Goal: Task Accomplishment & Management: Use online tool/utility

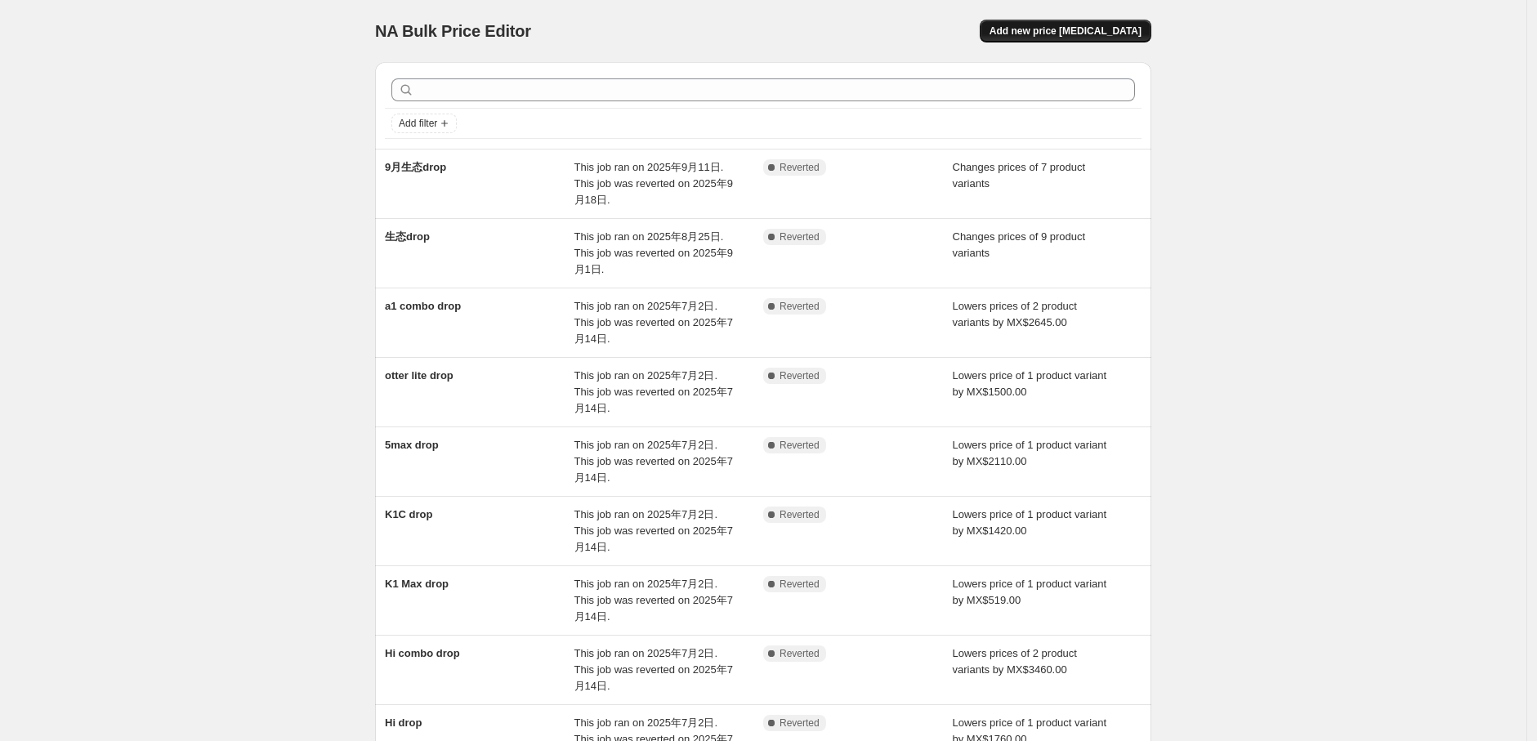
click at [1117, 25] on span "Add new price [MEDICAL_DATA]" at bounding box center [1065, 31] width 152 height 13
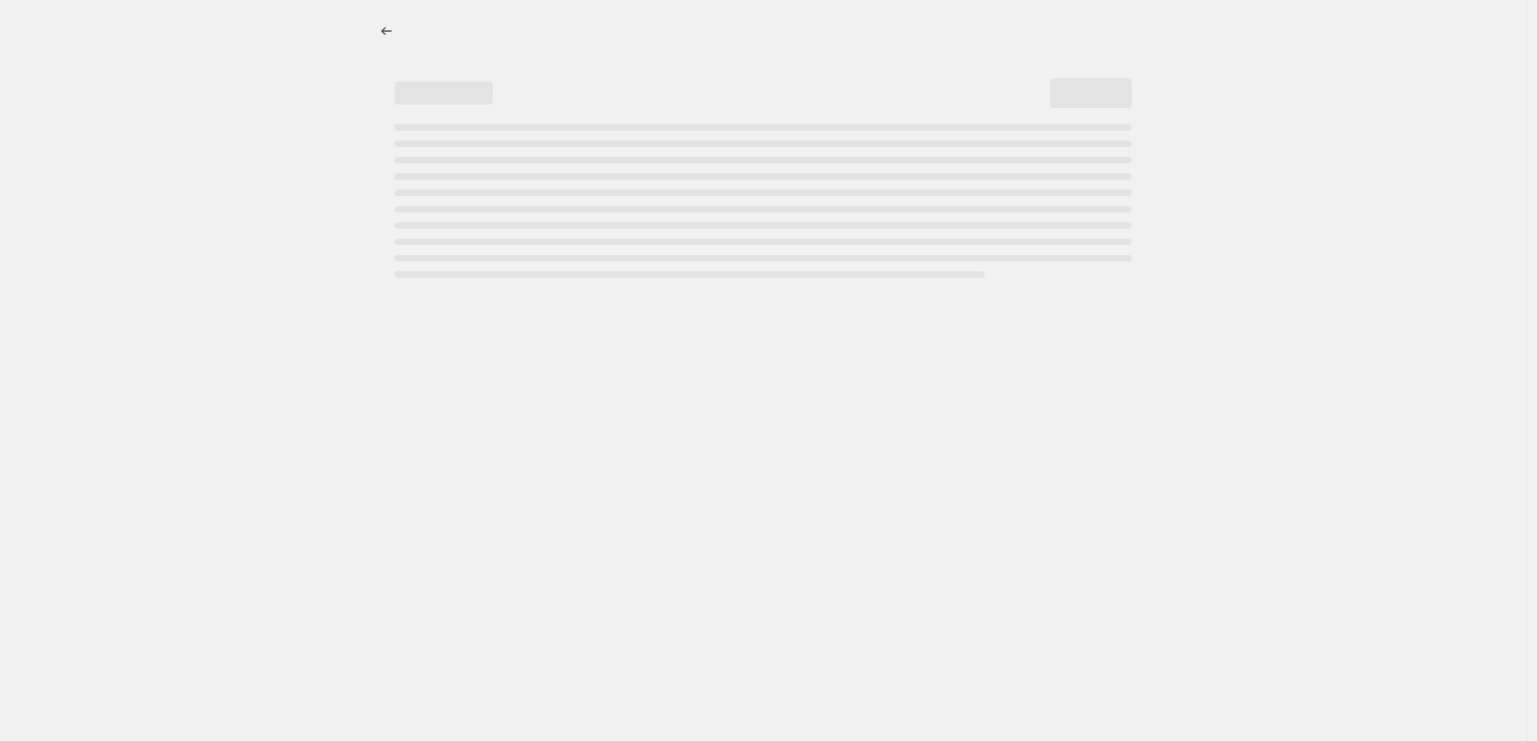
select select "percentage"
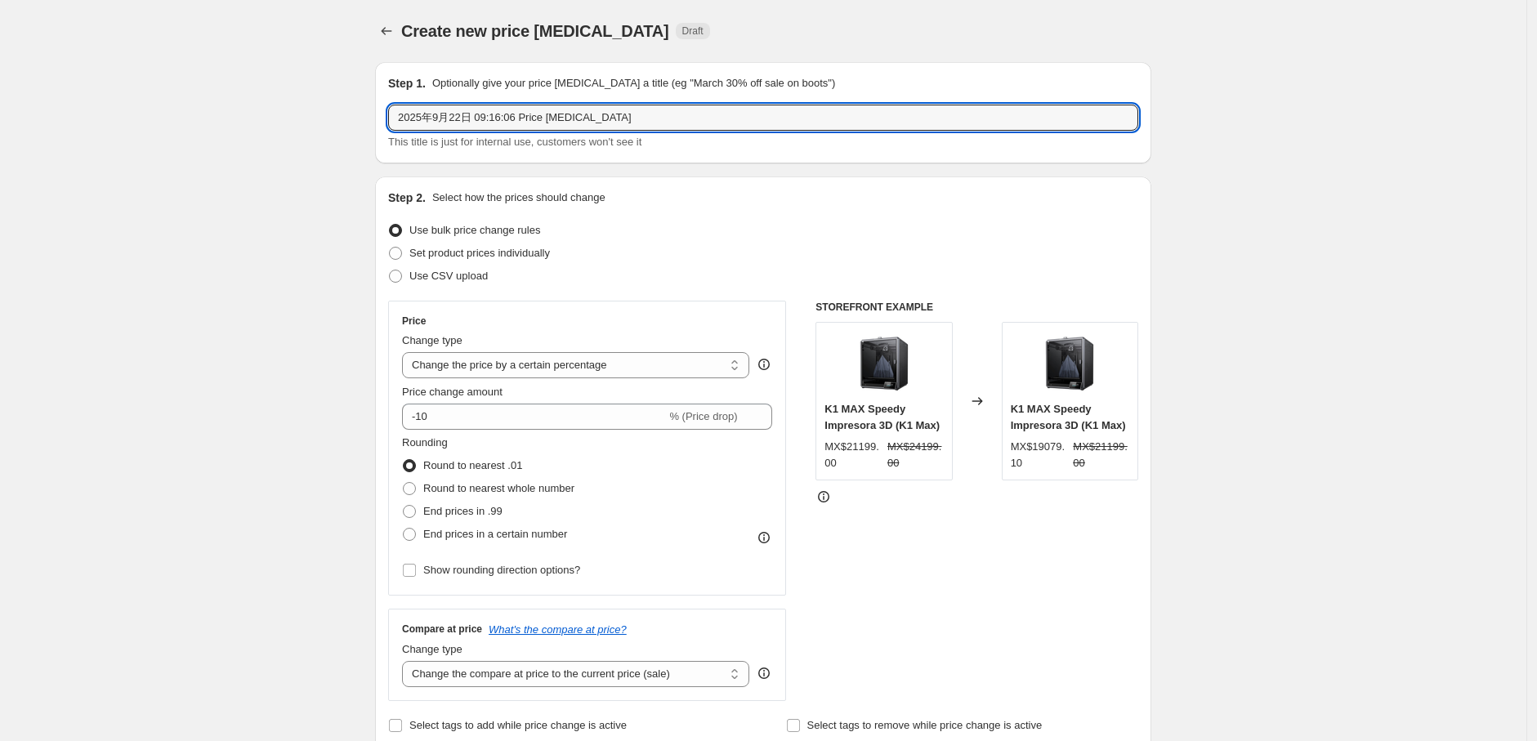
drag, startPoint x: 602, startPoint y: 110, endPoint x: 352, endPoint y: 123, distance: 250.3
type input "A1 Pro 9月drop"
click at [498, 248] on span "Set product prices individually" at bounding box center [479, 253] width 141 height 12
click at [390, 248] on input "Set product prices individually" at bounding box center [389, 247] width 1 height 1
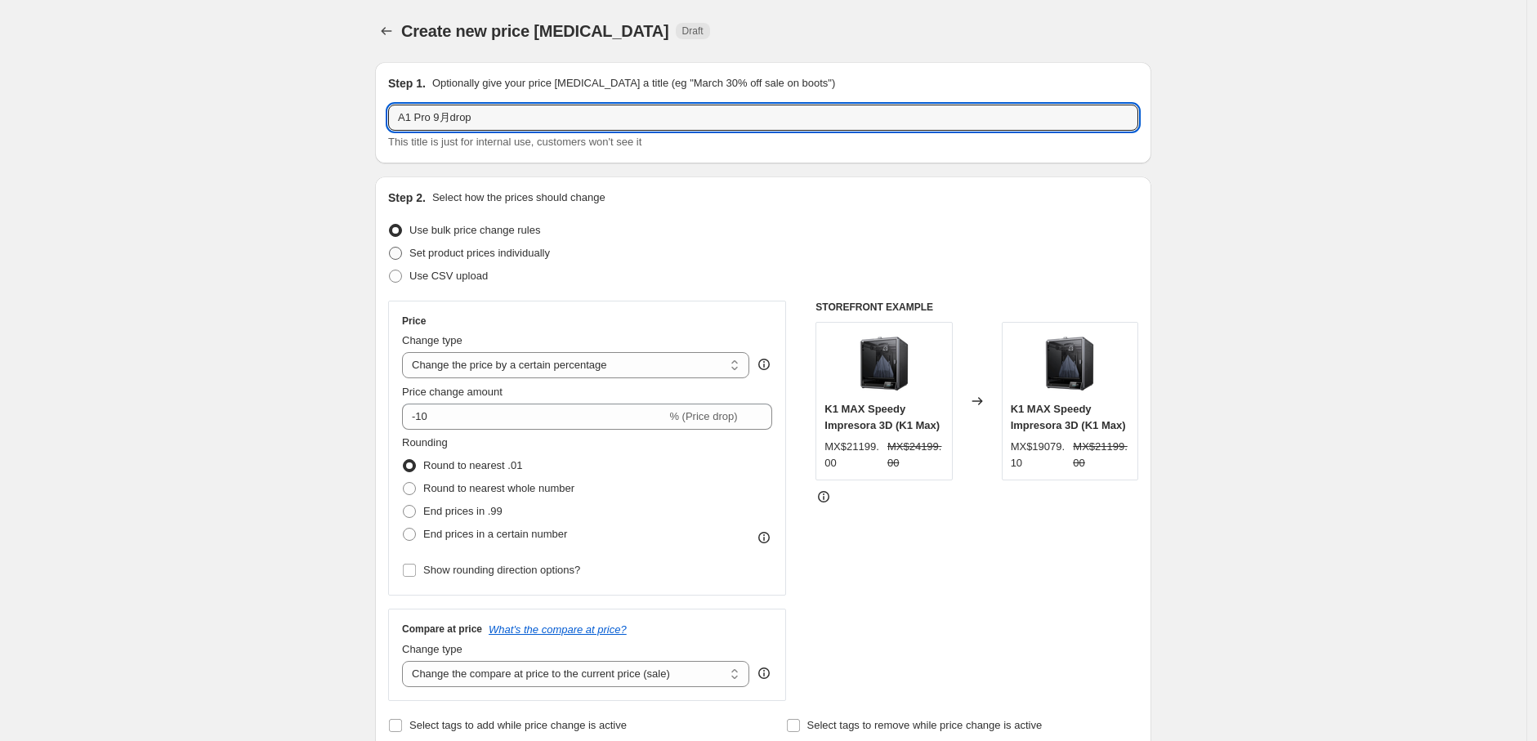
radio input "true"
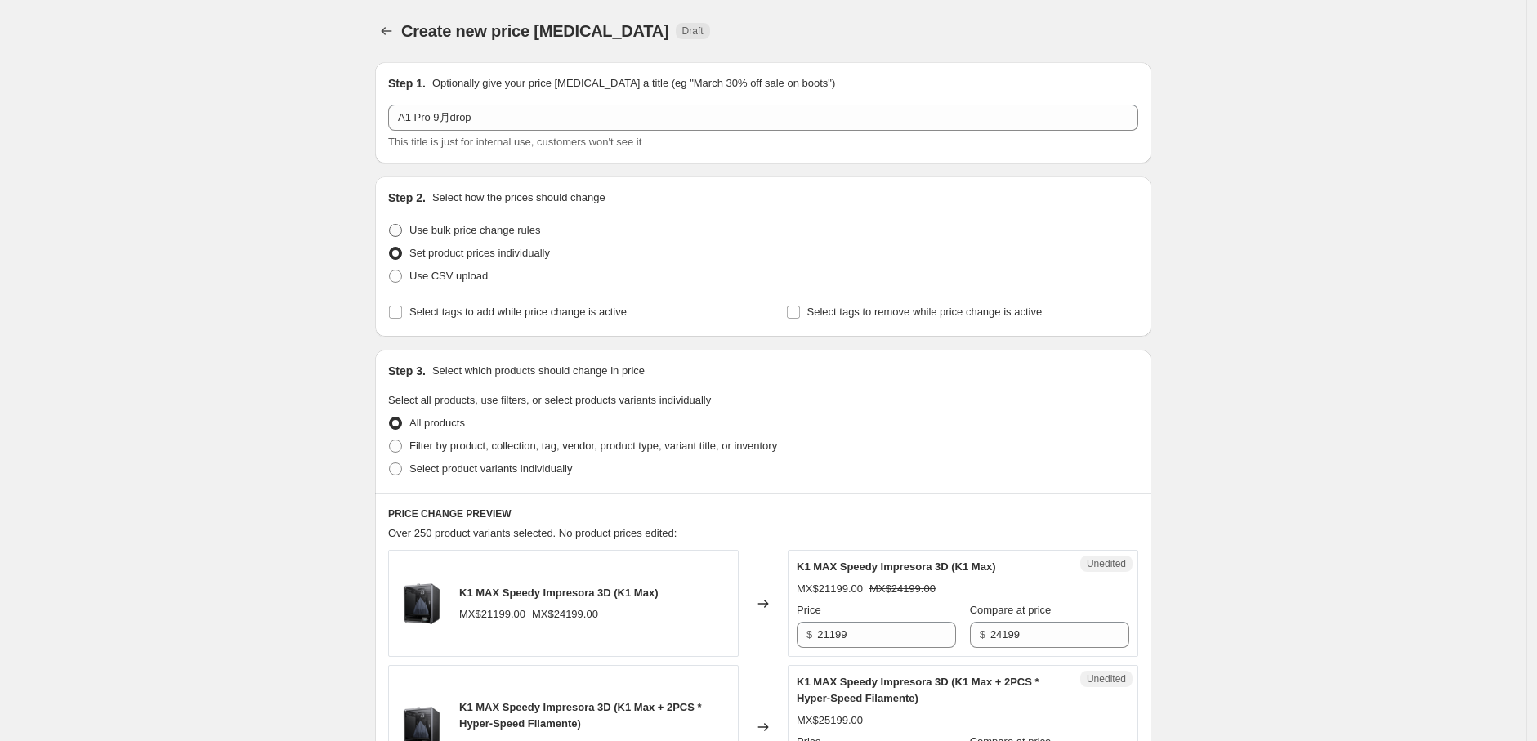
click at [505, 230] on span "Use bulk price change rules" at bounding box center [474, 230] width 131 height 12
click at [390, 225] on input "Use bulk price change rules" at bounding box center [389, 224] width 1 height 1
radio input "true"
select select "percentage"
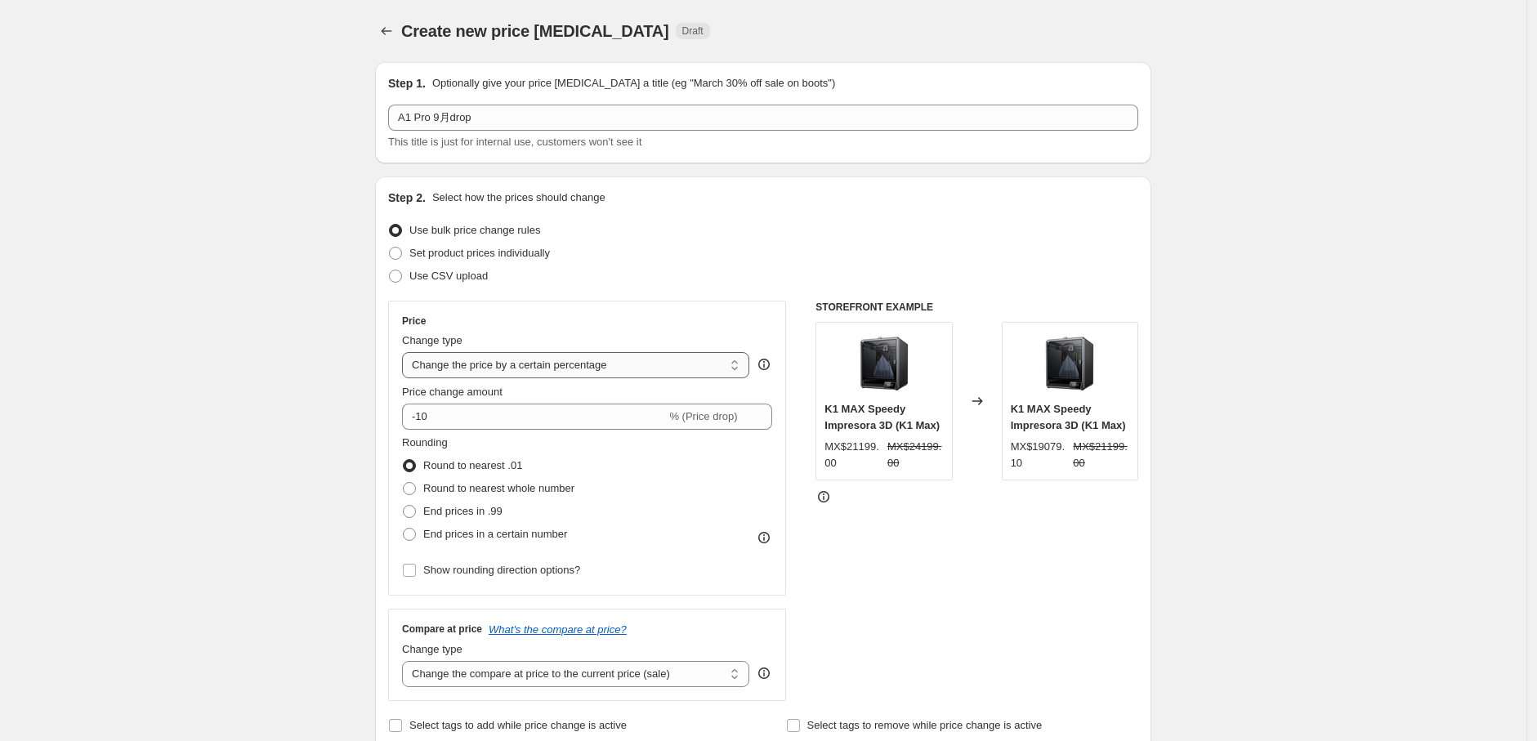
click at [623, 366] on select "Change the price to a certain amount Change the price by a certain amount Chang…" at bounding box center [575, 365] width 347 height 26
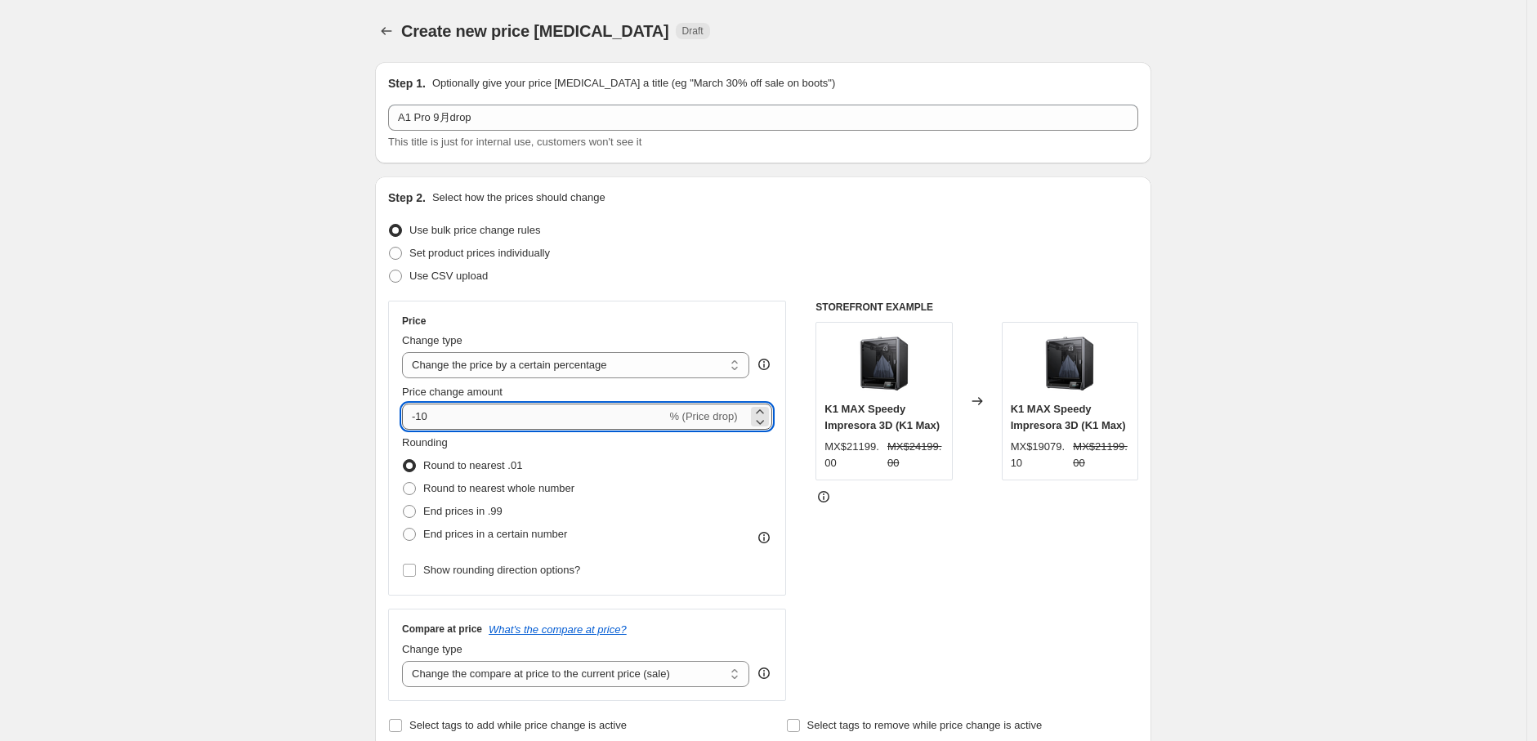
click at [483, 417] on input "-10" at bounding box center [534, 417] width 264 height 26
type input "-1"
type input "-12"
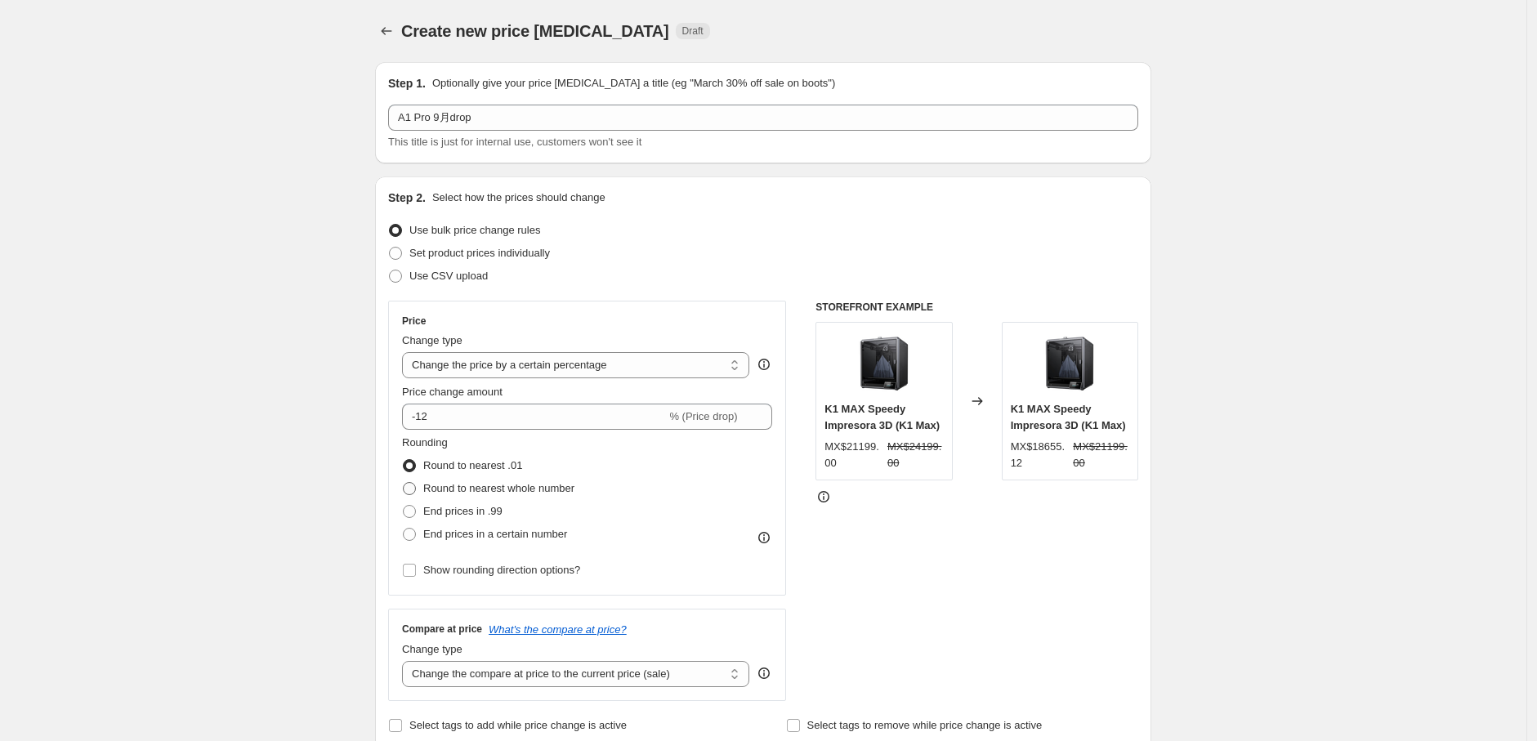
click at [552, 486] on span "Round to nearest whole number" at bounding box center [498, 488] width 151 height 12
click at [404, 483] on input "Round to nearest whole number" at bounding box center [403, 482] width 1 height 1
radio input "true"
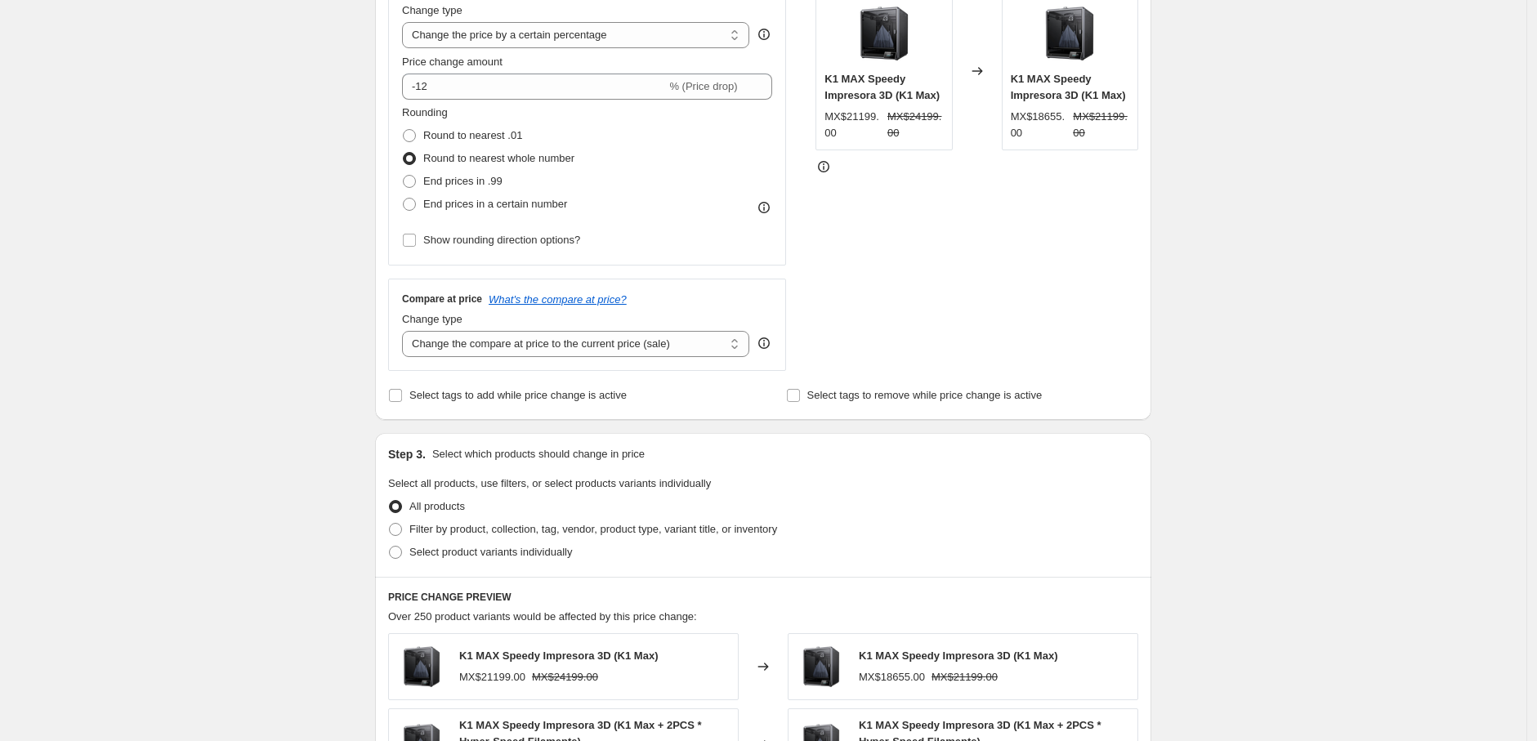
scroll to position [363, 0]
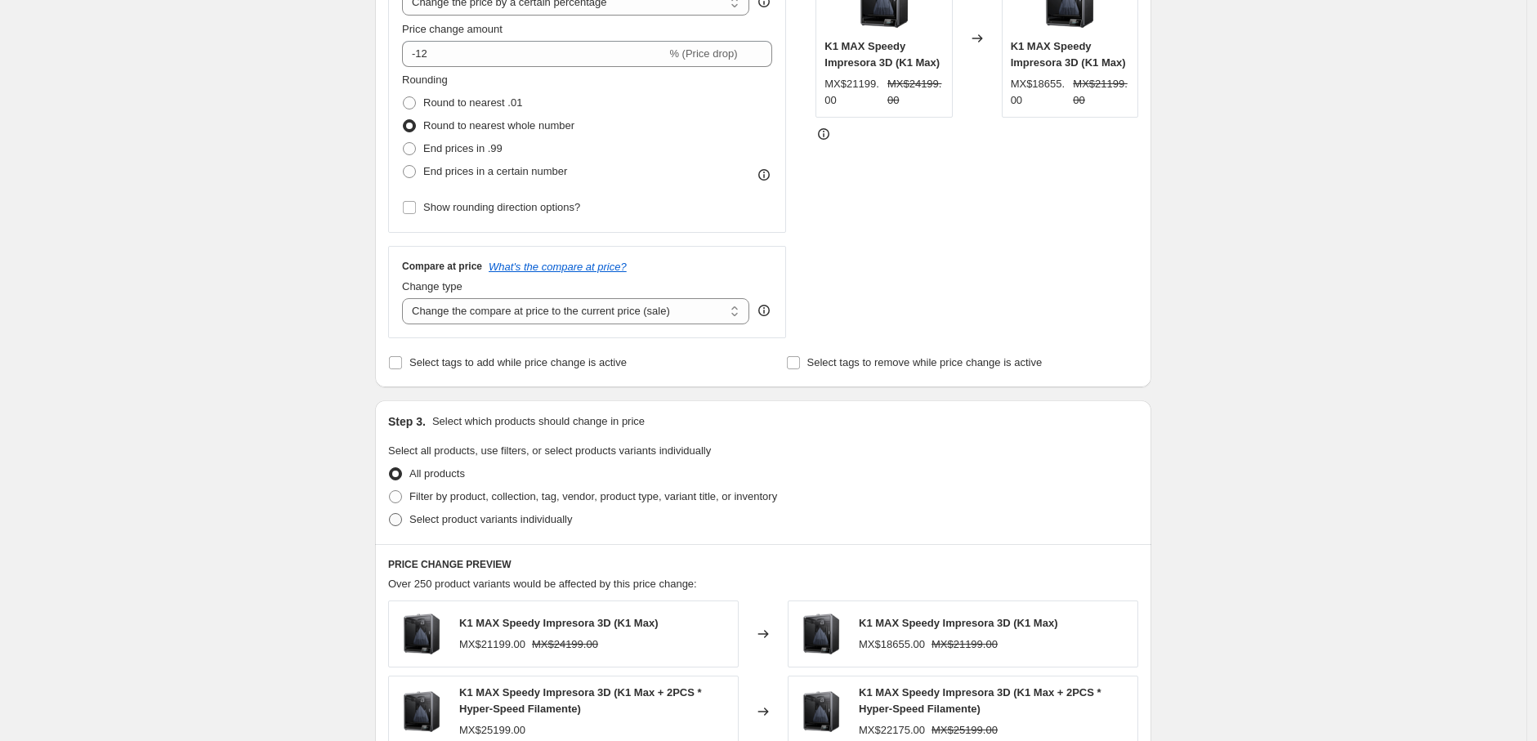
click at [513, 520] on span "Select product variants individually" at bounding box center [490, 519] width 163 height 12
click at [390, 514] on input "Select product variants individually" at bounding box center [389, 513] width 1 height 1
radio input "true"
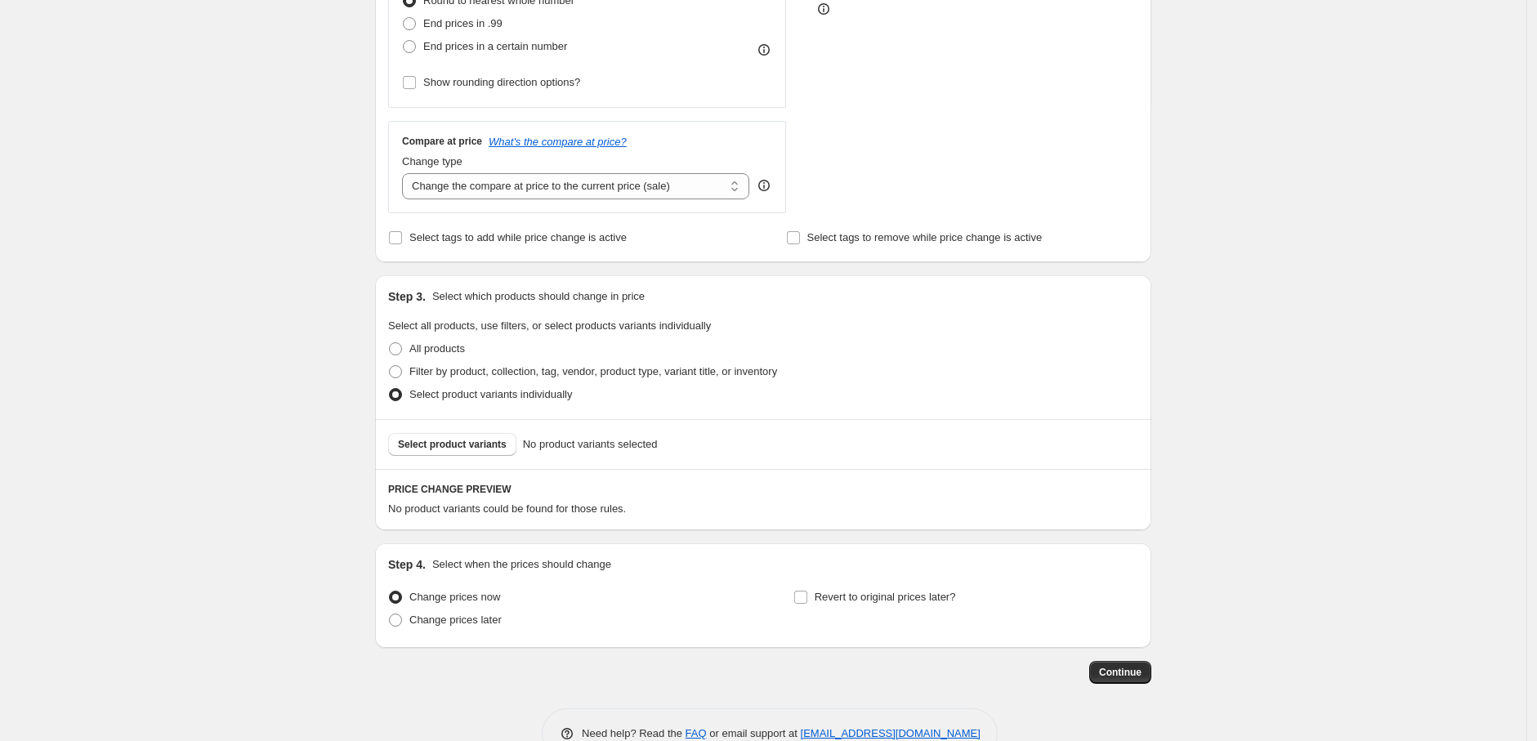
scroll to position [531, 0]
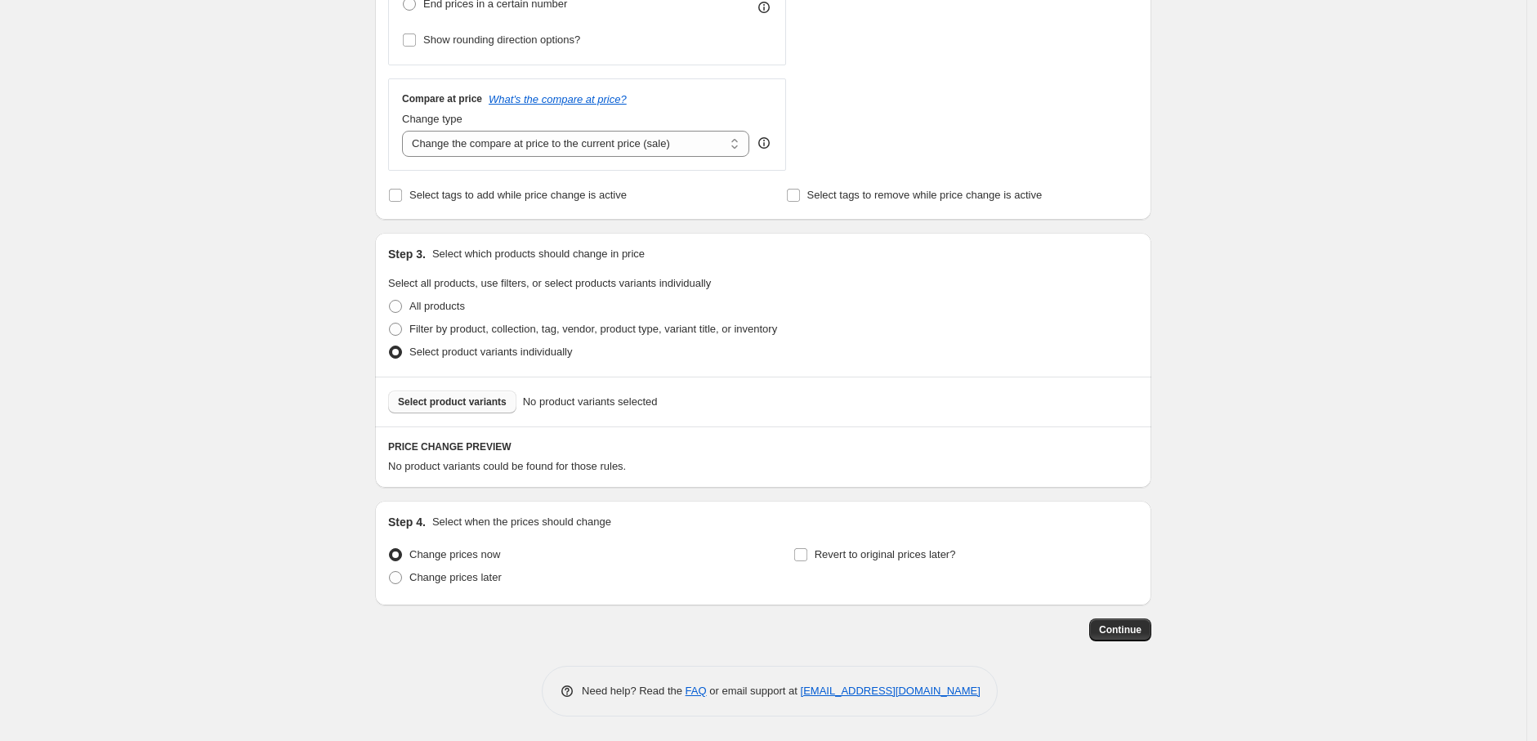
click at [483, 404] on span "Select product variants" at bounding box center [452, 401] width 109 height 13
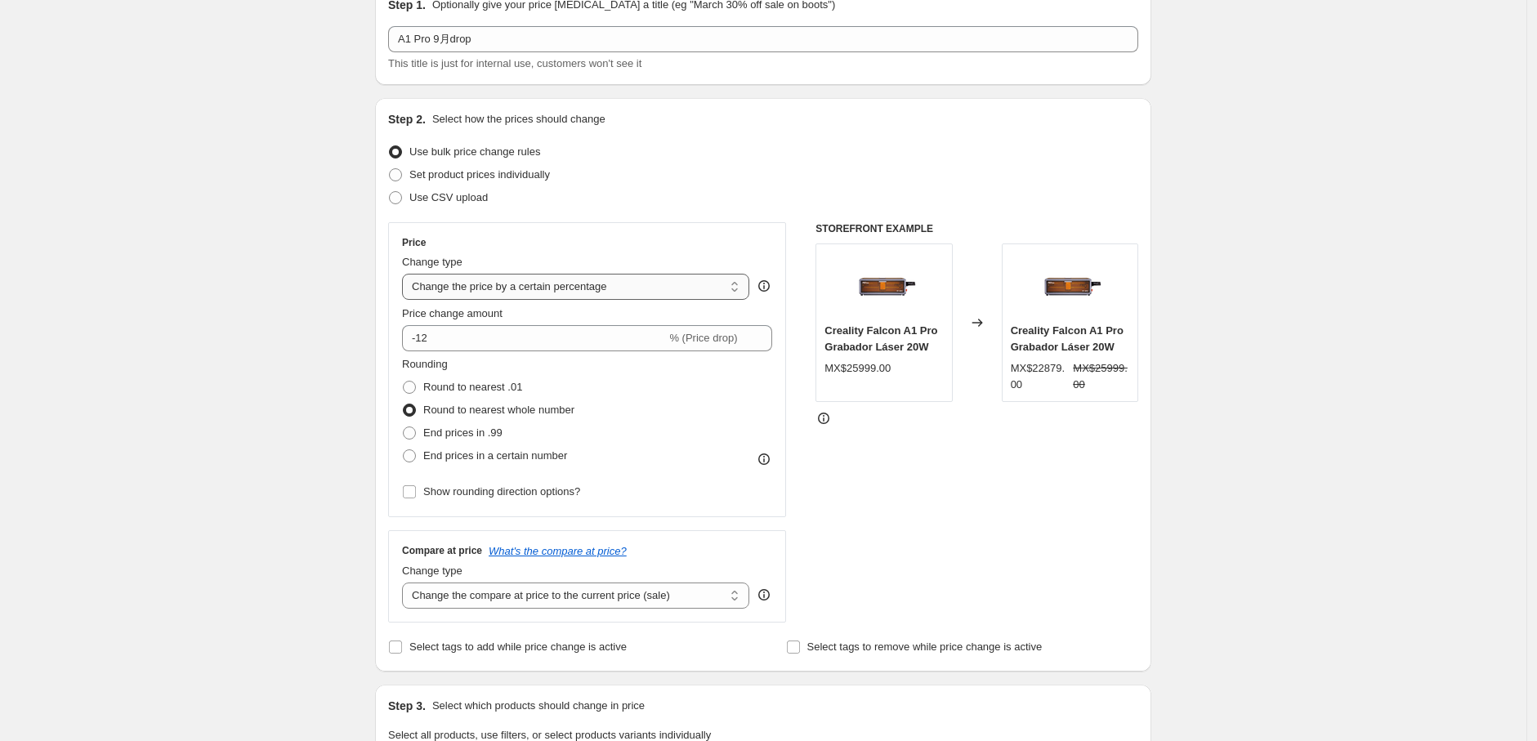
scroll to position [77, 0]
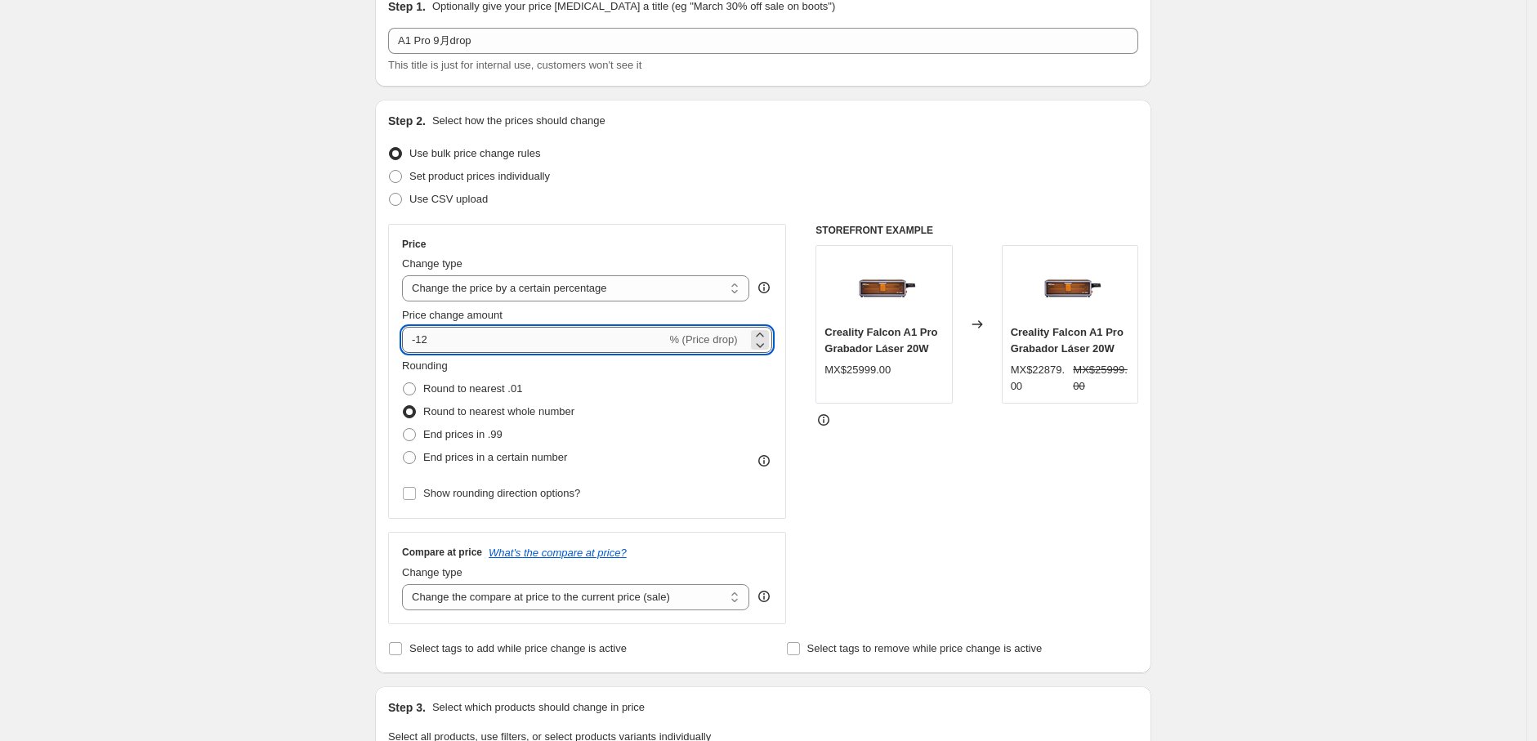
click at [452, 337] on input "-12" at bounding box center [534, 340] width 264 height 26
type input "-18"
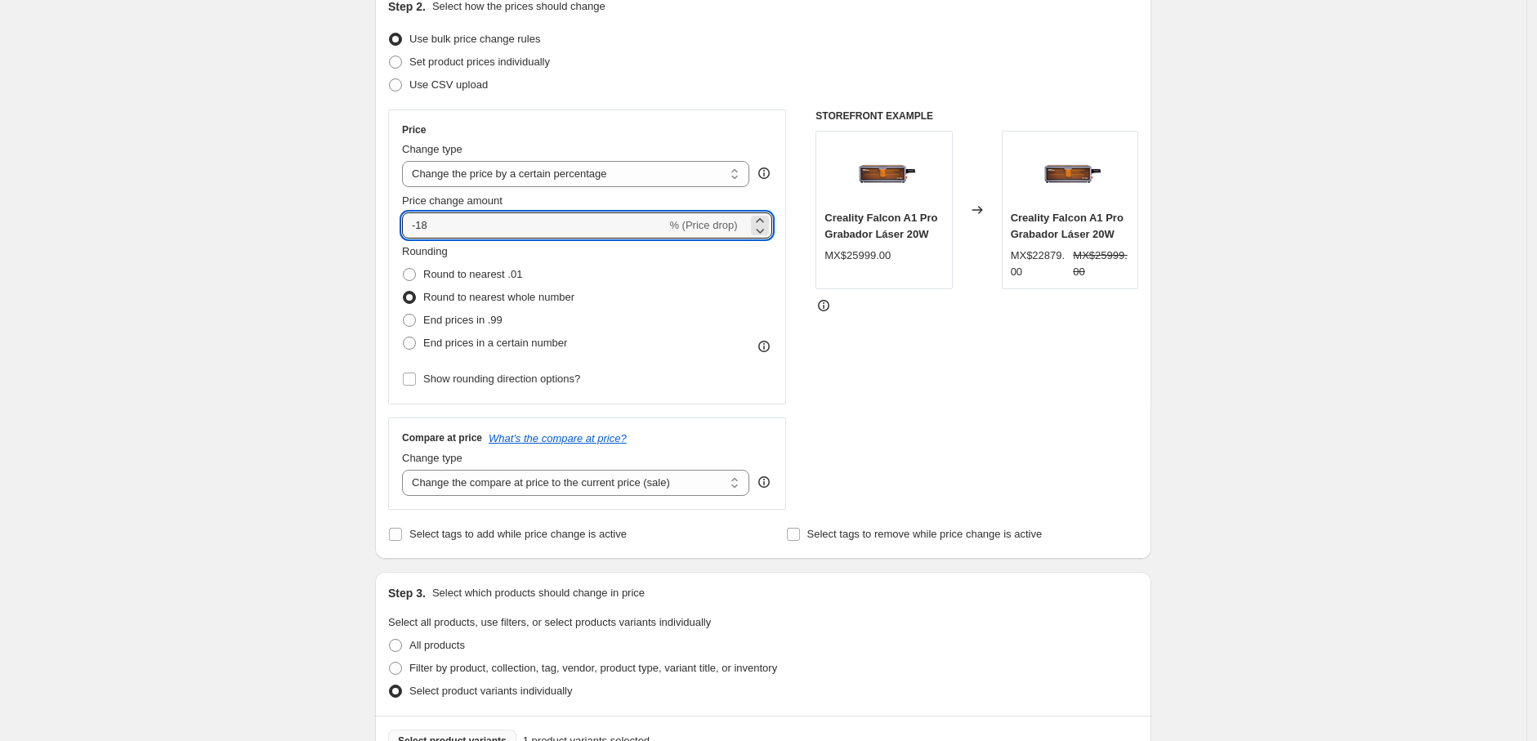
scroll to position [531, 0]
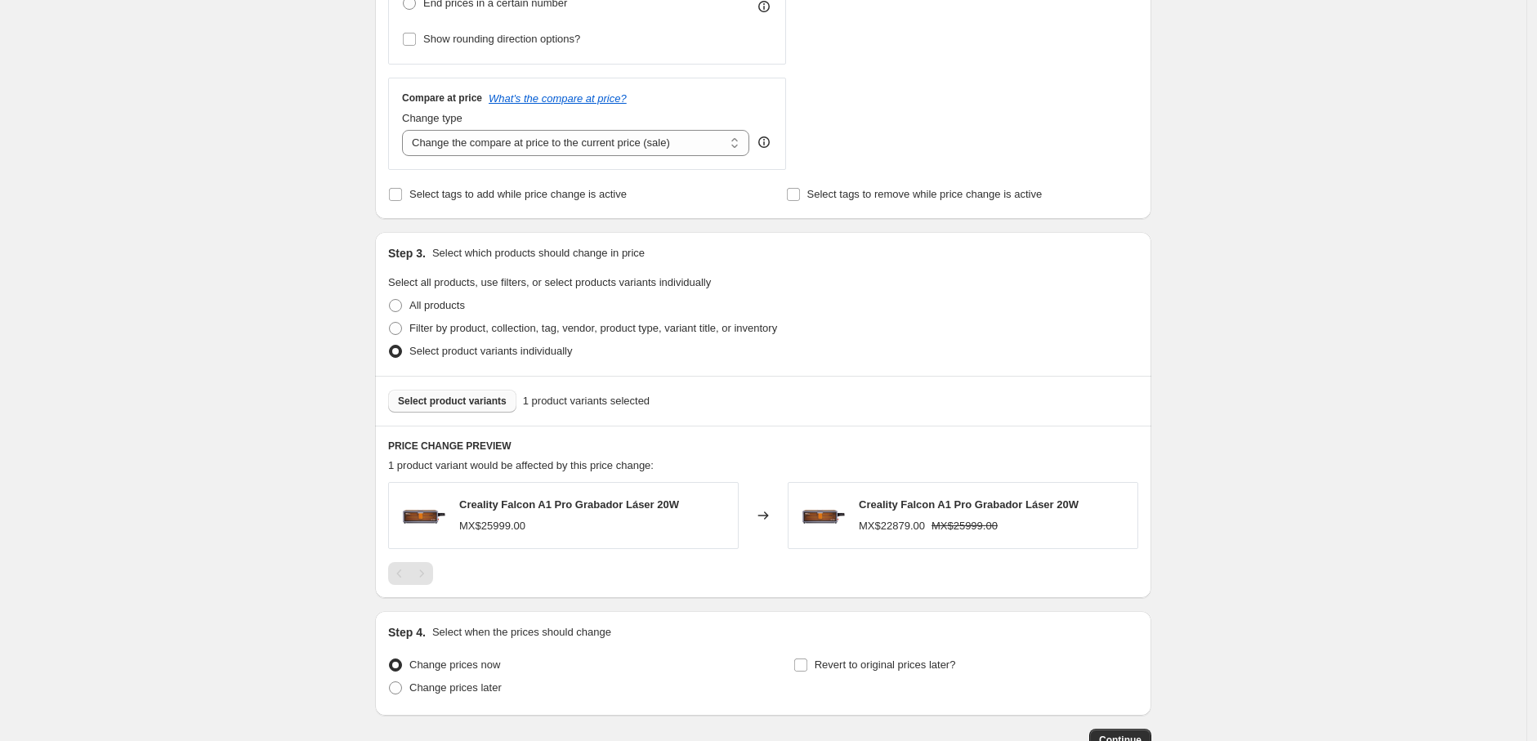
click at [1229, 376] on div "Create new price change job. This page is ready Create new price change job Dra…" at bounding box center [763, 160] width 1526 height 1382
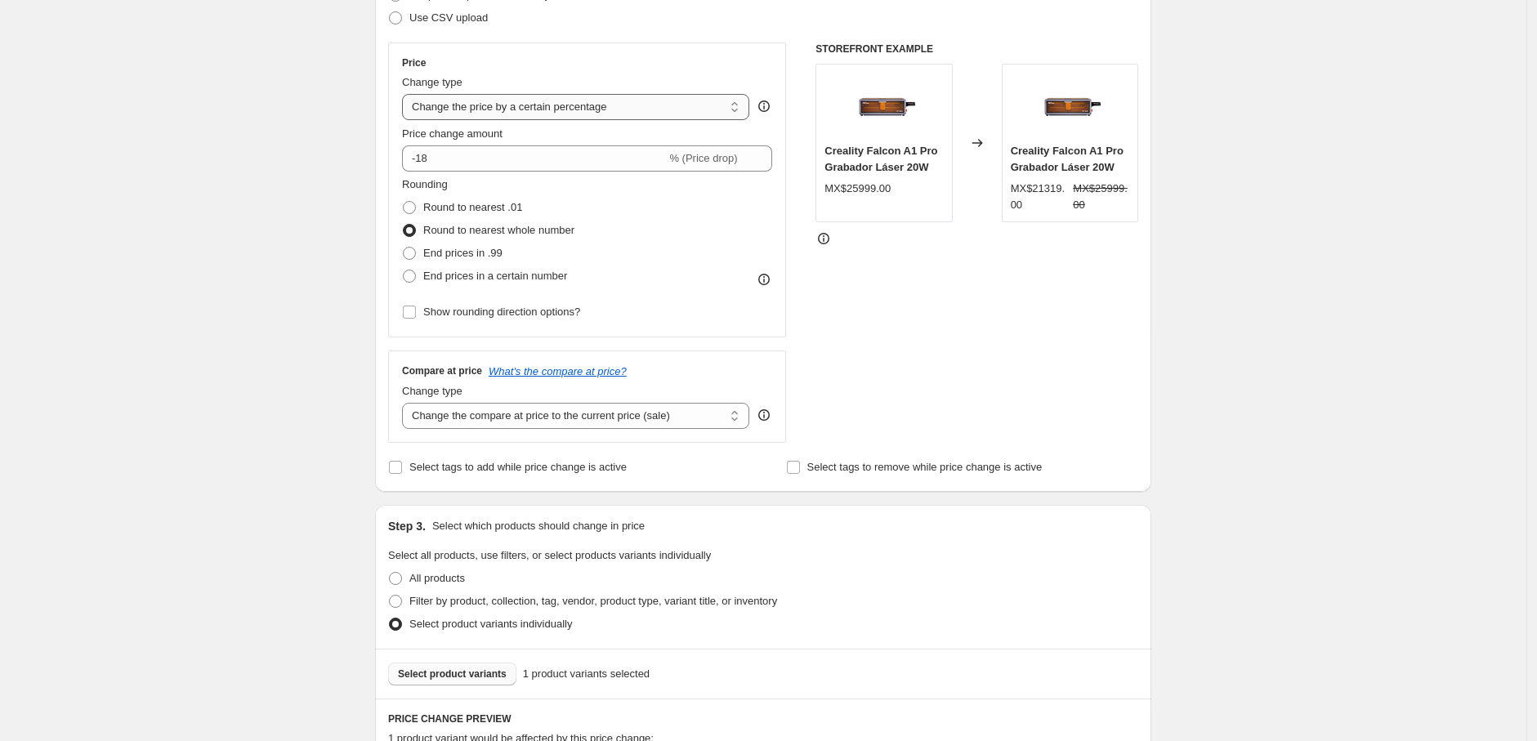
click at [602, 105] on select "Change the price to a certain amount Change the price by a certain amount Chang…" at bounding box center [575, 107] width 347 height 26
click at [632, 95] on select "Change the price to a certain amount Change the price by a certain amount Chang…" at bounding box center [575, 107] width 347 height 26
click at [218, 262] on div "Create new price change job. This page is ready Create new price change job Dra…" at bounding box center [763, 433] width 1526 height 1382
click at [614, 108] on select "Change the price to a certain amount Change the price by a certain amount Chang…" at bounding box center [575, 107] width 347 height 26
select select "to"
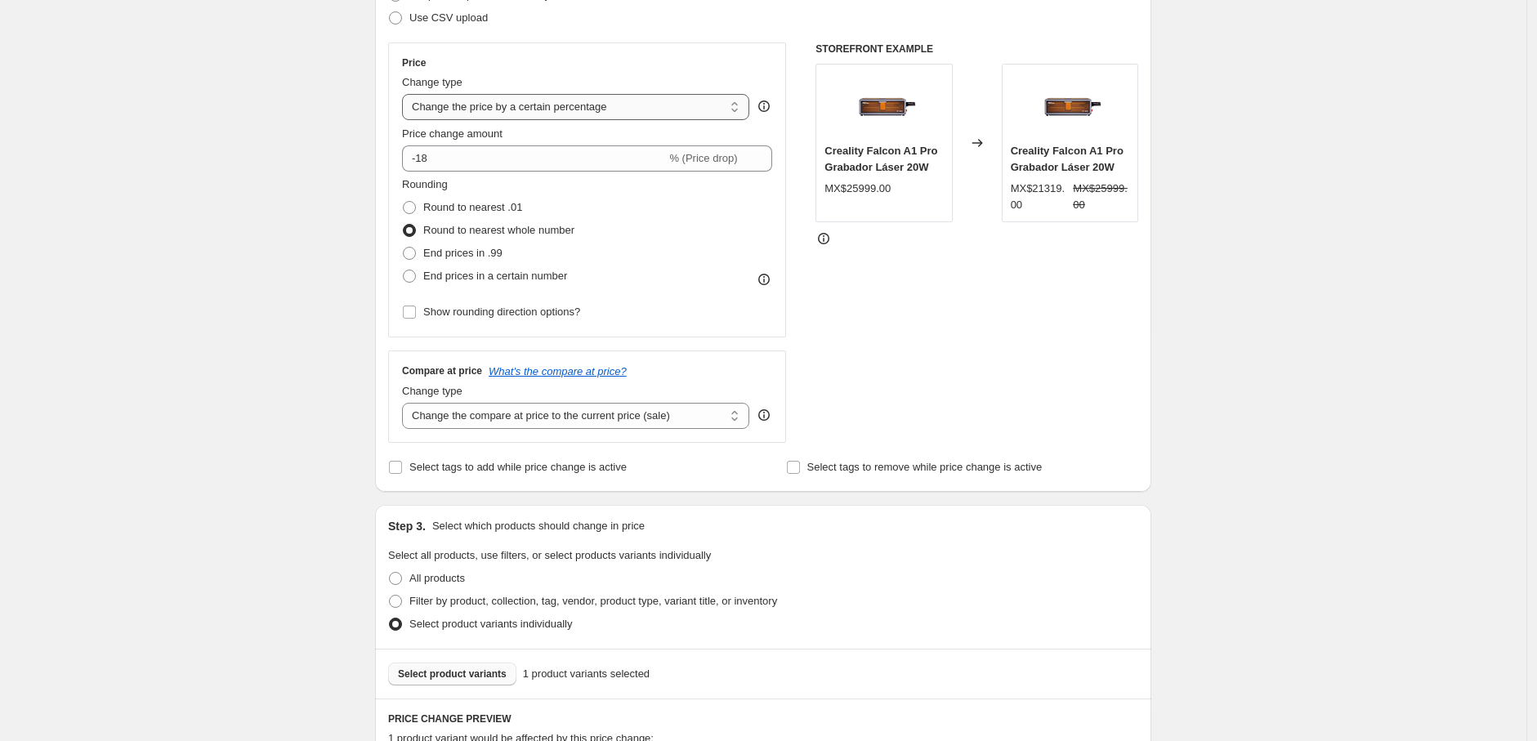
click at [407, 94] on select "Change the price to a certain amount Change the price by a certain amount Chang…" at bounding box center [575, 107] width 347 height 26
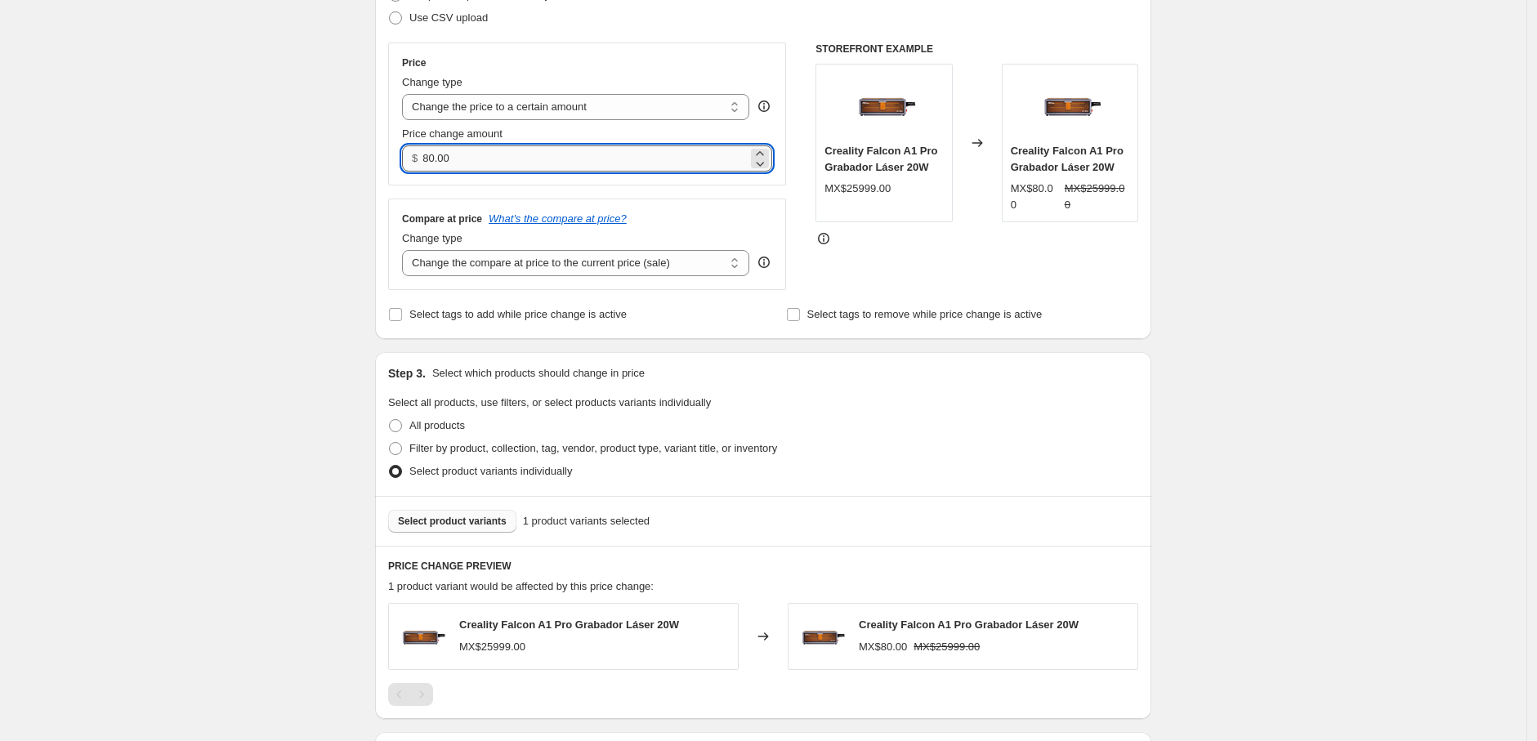
click at [521, 160] on input "80.00" at bounding box center [584, 158] width 324 height 26
drag, startPoint x: 537, startPoint y: 158, endPoint x: 396, endPoint y: 158, distance: 140.5
click at [396, 158] on div "Price Change type Change the price to a certain amount Change the price by a ce…" at bounding box center [587, 113] width 398 height 143
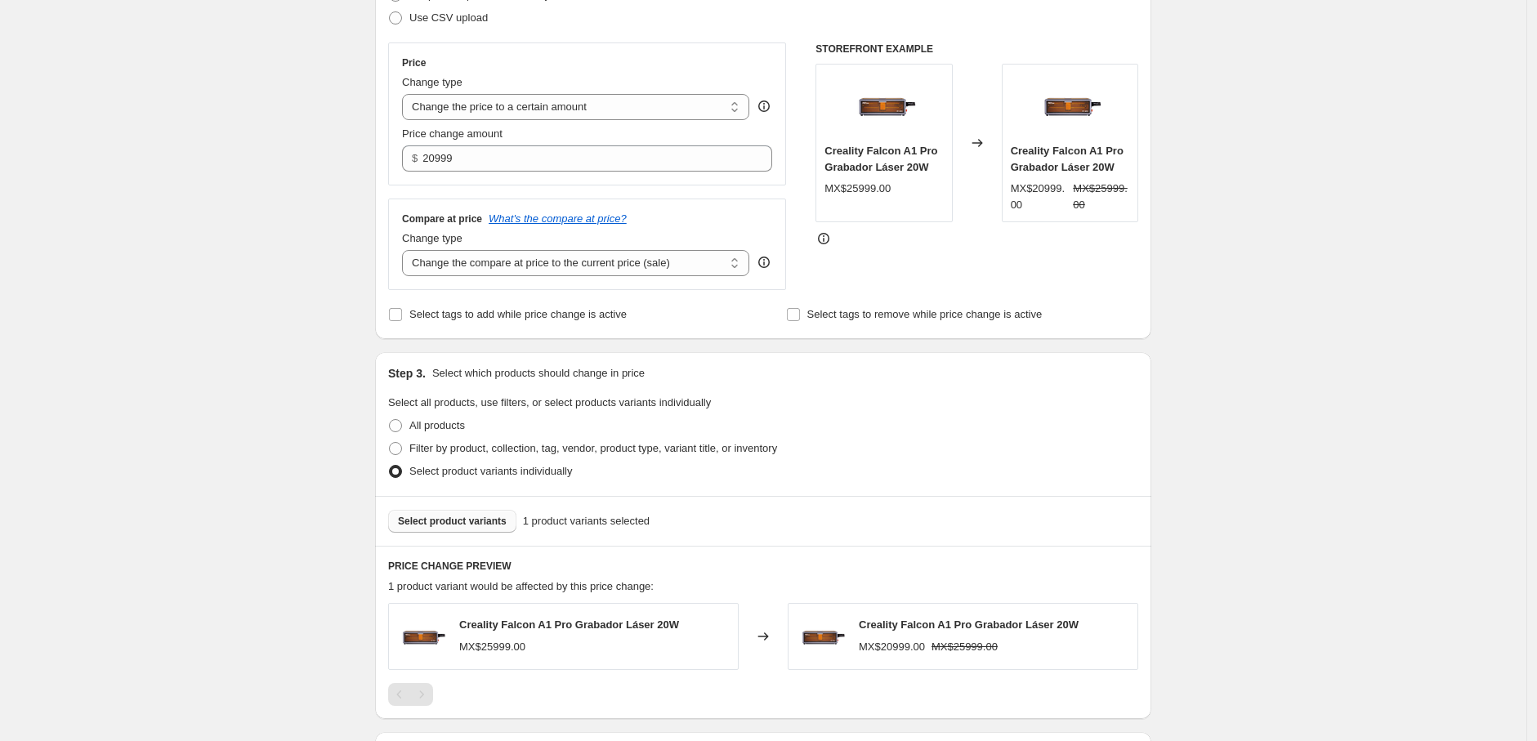
type input "20999.00"
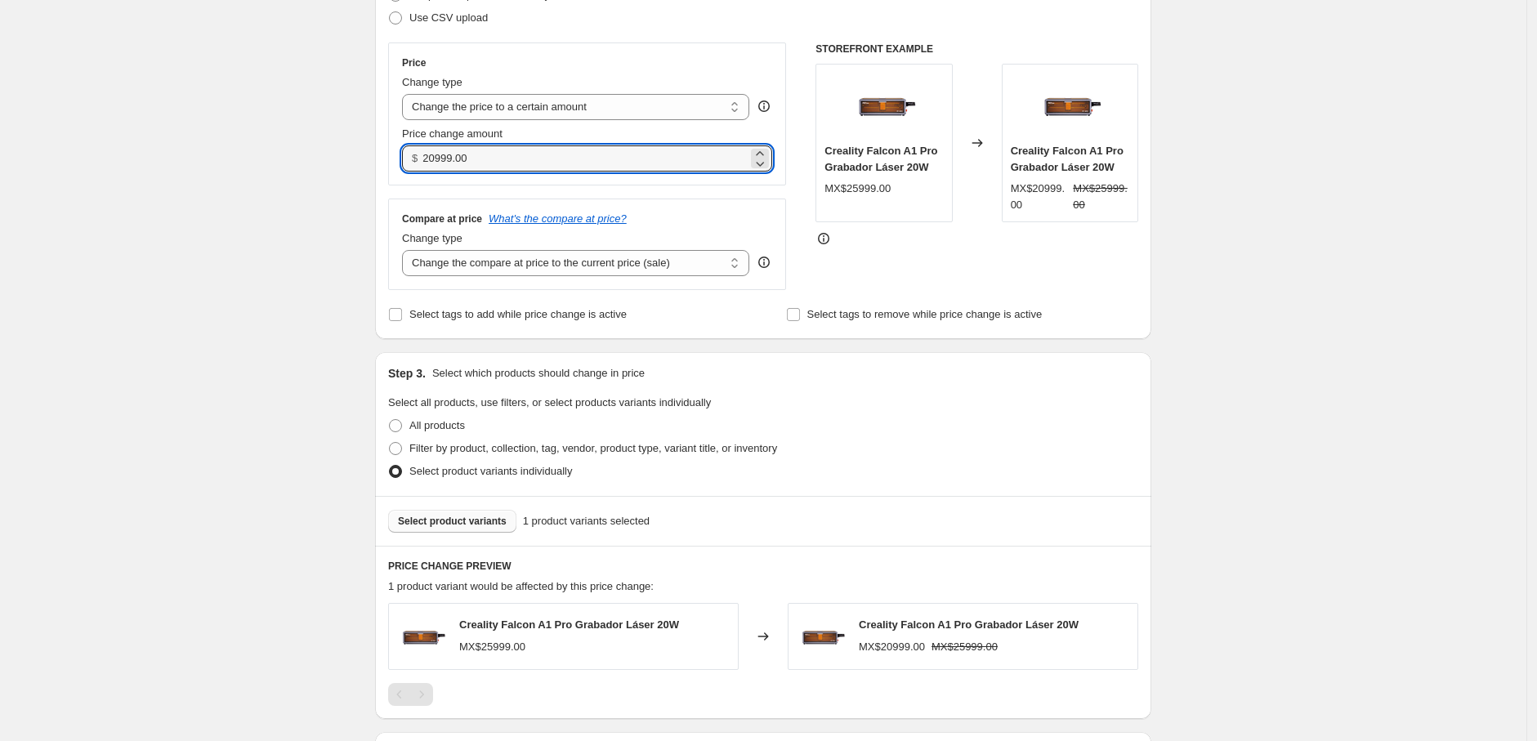
click at [333, 359] on div "Create new price change job. This page is ready Create new price change job Dra…" at bounding box center [763, 357] width 1526 height 1230
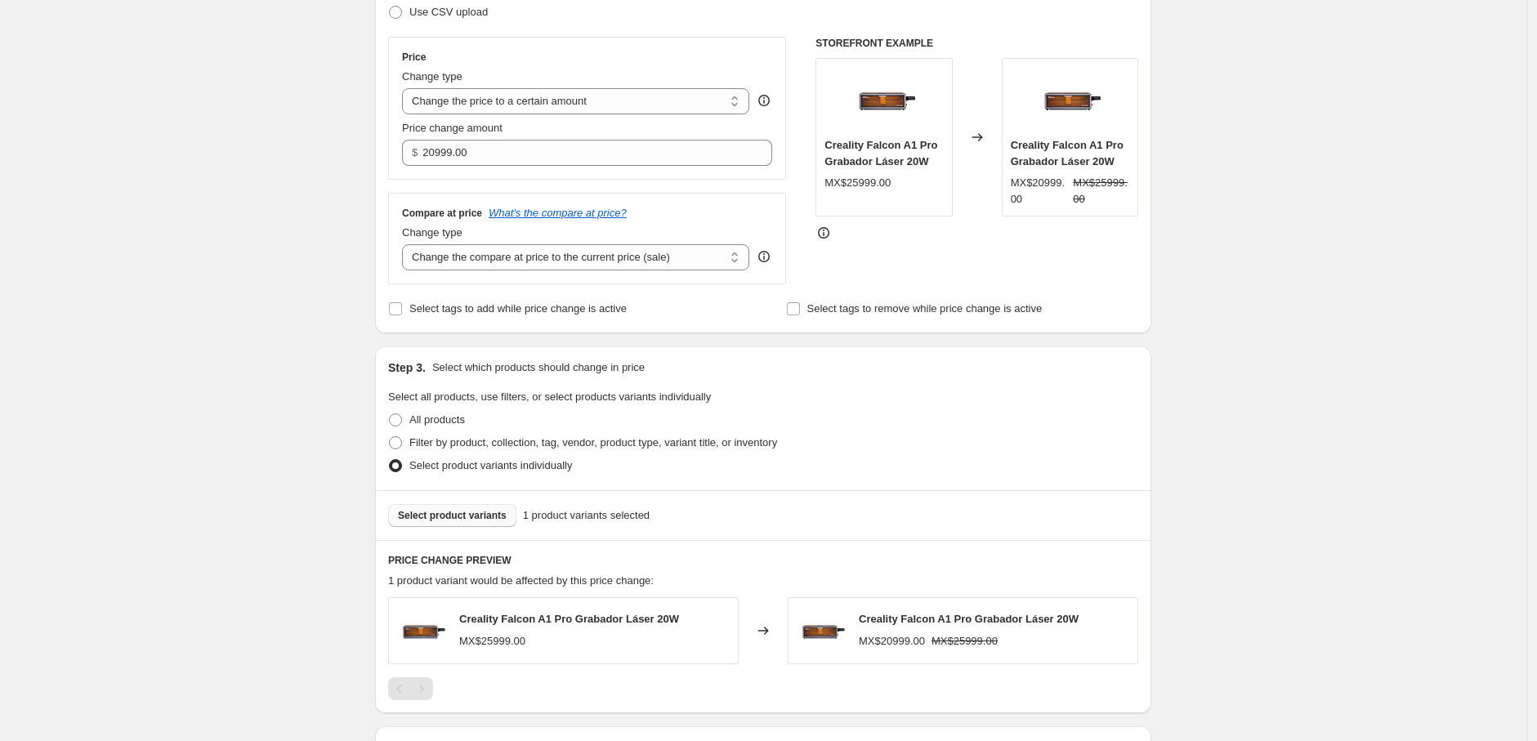
scroll to position [440, 0]
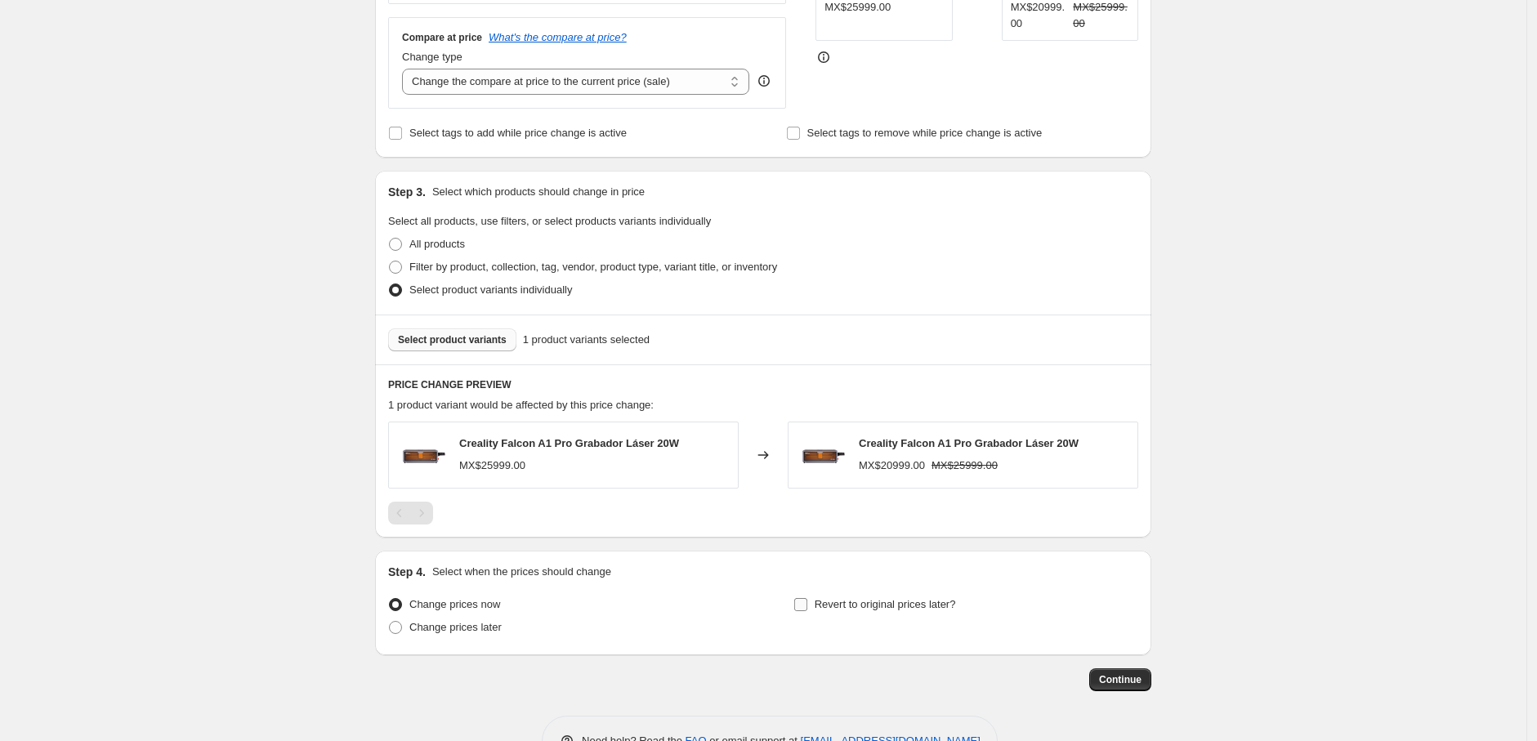
click at [922, 604] on span "Revert to original prices later?" at bounding box center [885, 604] width 141 height 12
click at [807, 604] on input "Revert to original prices later?" at bounding box center [800, 604] width 13 height 13
checkbox input "true"
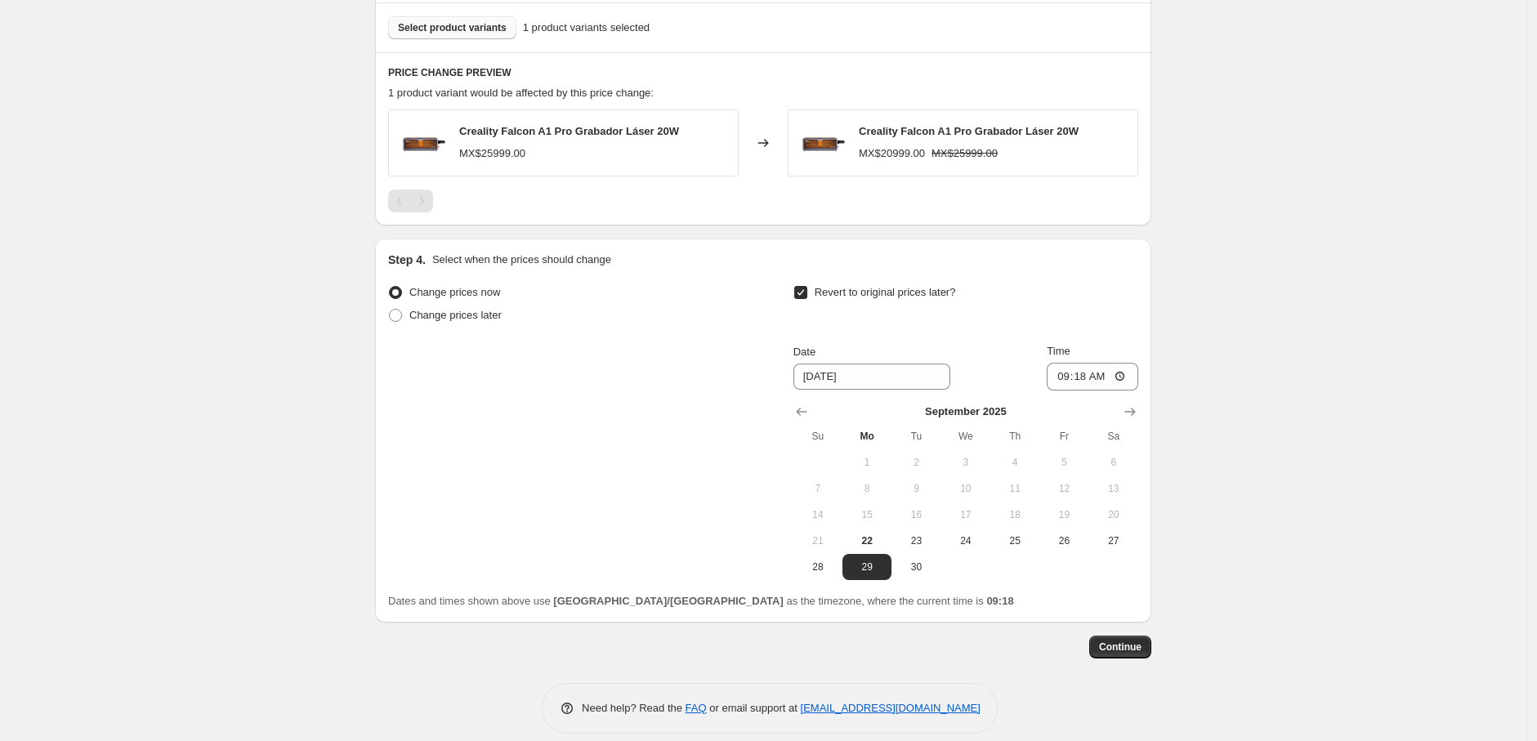
scroll to position [770, 0]
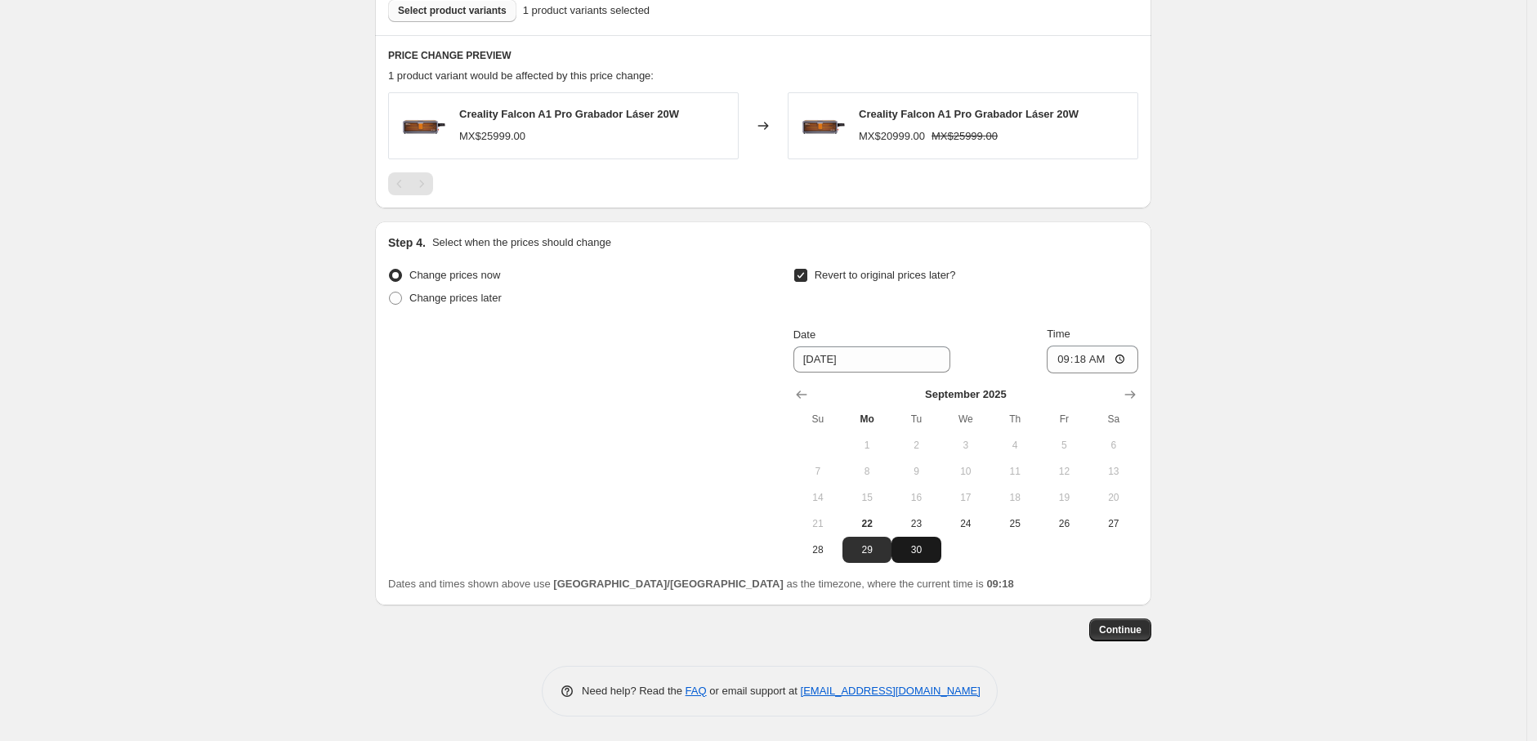
click at [912, 551] on span "30" at bounding box center [916, 549] width 36 height 13
click at [1126, 392] on icon "Show next month, October 2025" at bounding box center [1130, 394] width 16 height 16
click at [978, 437] on button "1" at bounding box center [965, 445] width 49 height 26
type input "10/1/2025"
click at [1123, 361] on input "09:18" at bounding box center [1093, 360] width 92 height 28
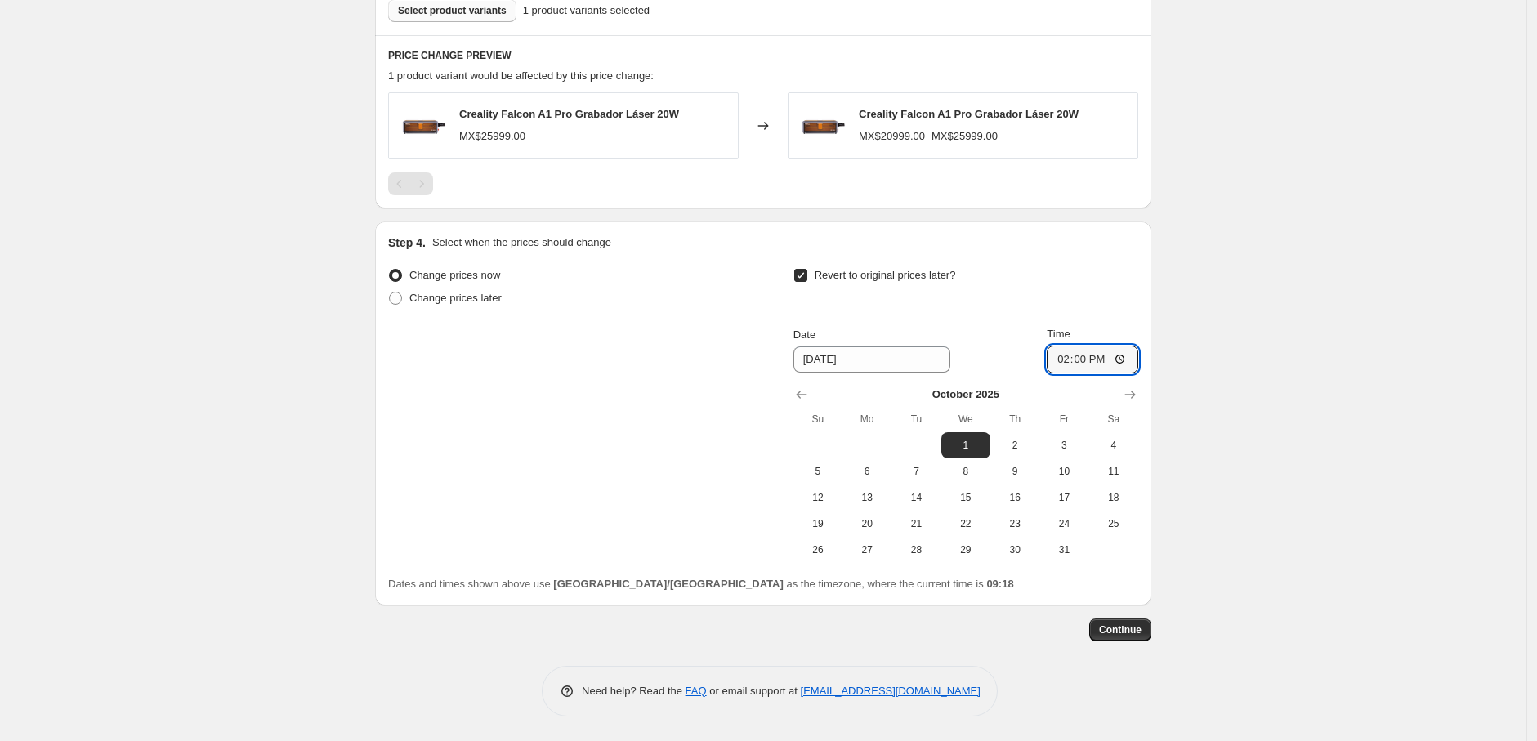
type input "14:00"
click at [1090, 298] on div "Revert to original prices later?" at bounding box center [965, 288] width 345 height 49
click at [1138, 625] on span "Continue" at bounding box center [1120, 629] width 42 height 13
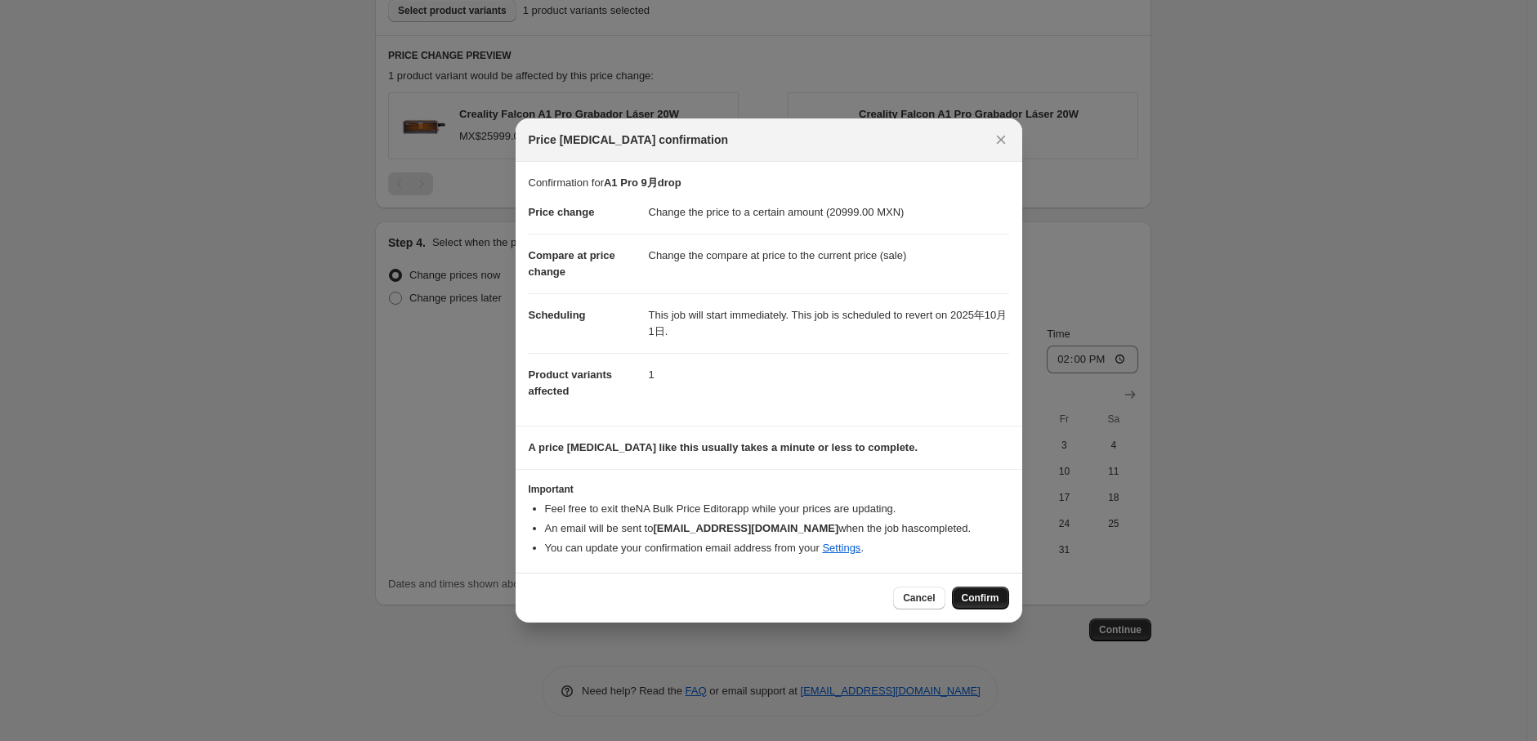
click at [987, 589] on button "Confirm" at bounding box center [980, 598] width 57 height 23
